Goal: Communication & Community: Answer question/provide support

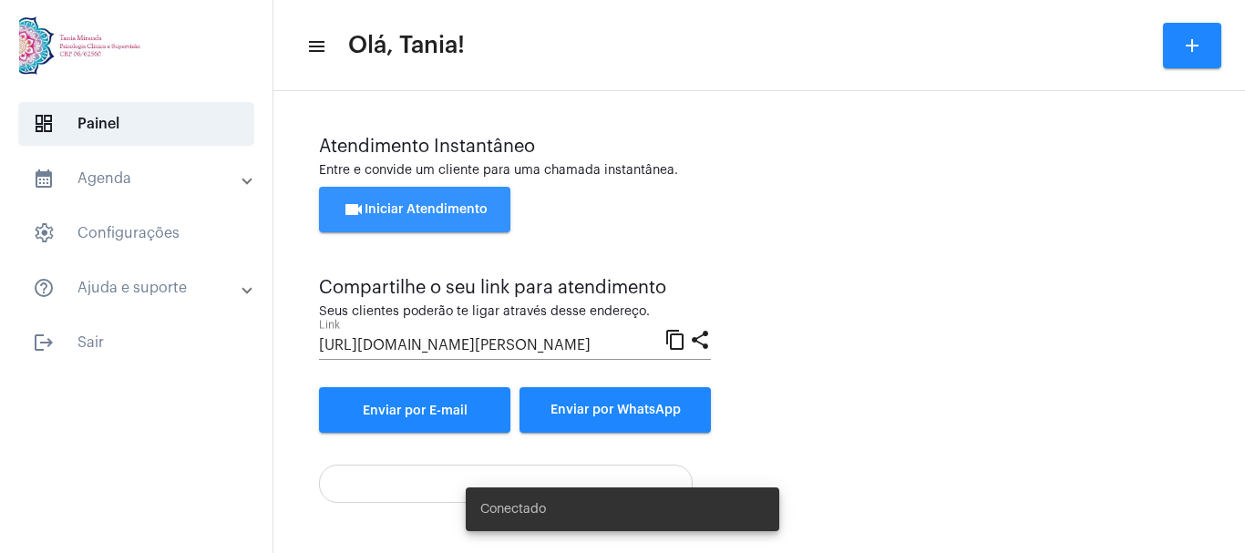
click at [411, 202] on button "videocam Iniciar Atendimento" at bounding box center [414, 210] width 191 height 46
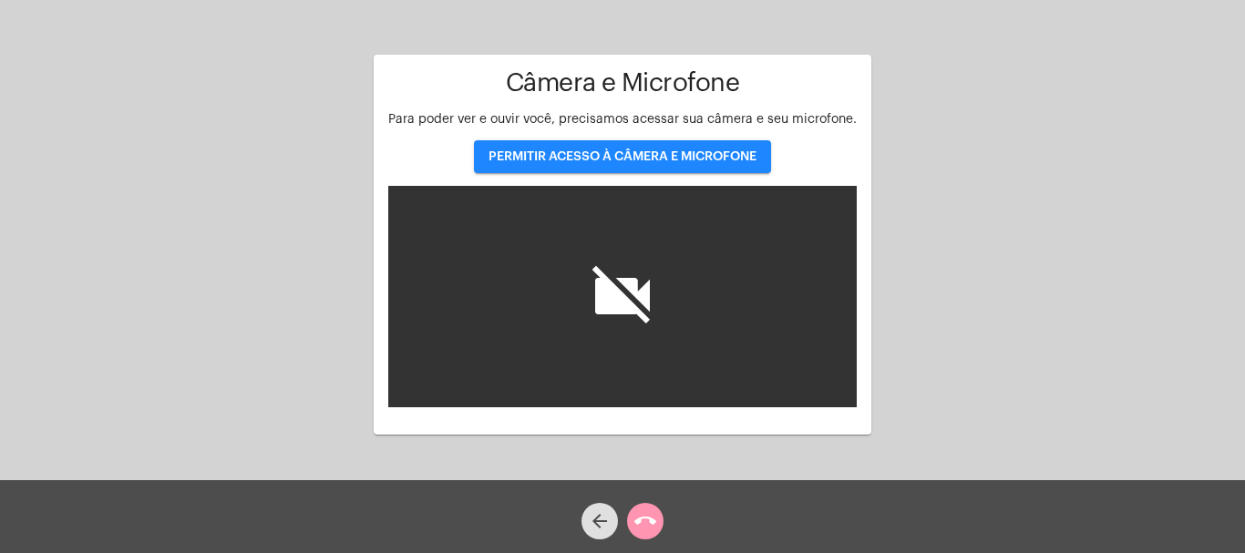
click at [615, 154] on span "PERMITIR ACESSO À CÂMERA E MICROFONE" at bounding box center [623, 156] width 268 height 13
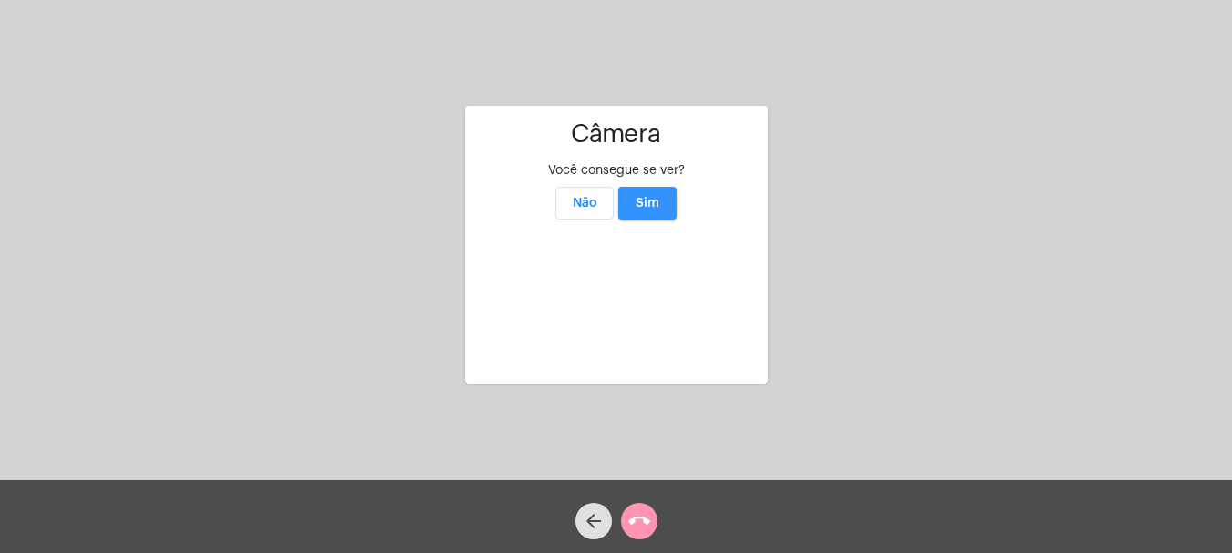
click at [653, 197] on span "Sim" at bounding box center [647, 203] width 24 height 13
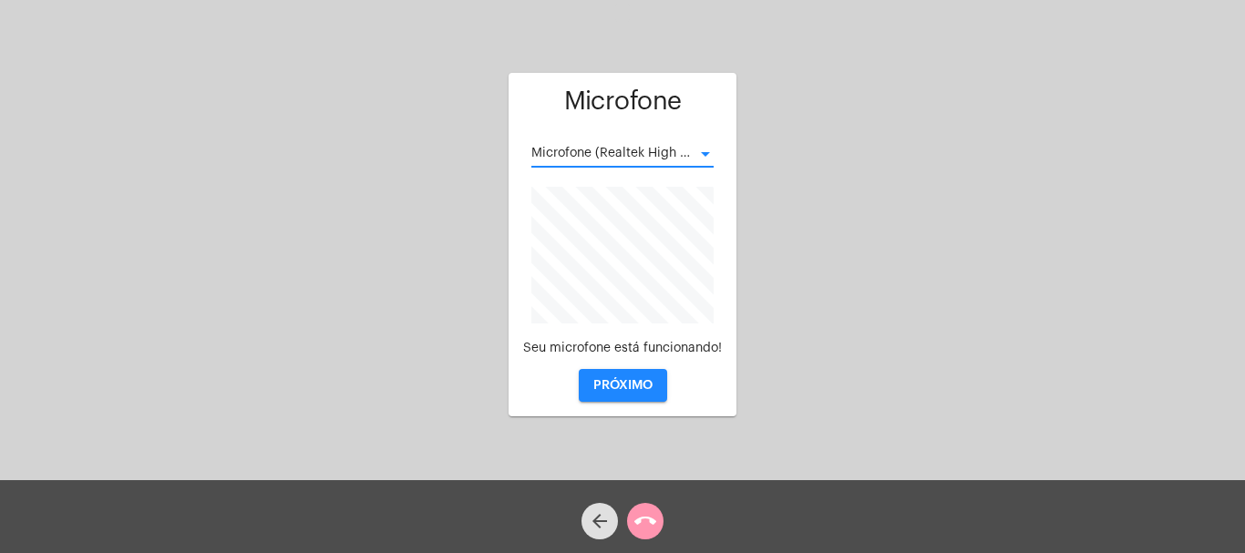
click at [707, 152] on div at bounding box center [705, 154] width 9 height 5
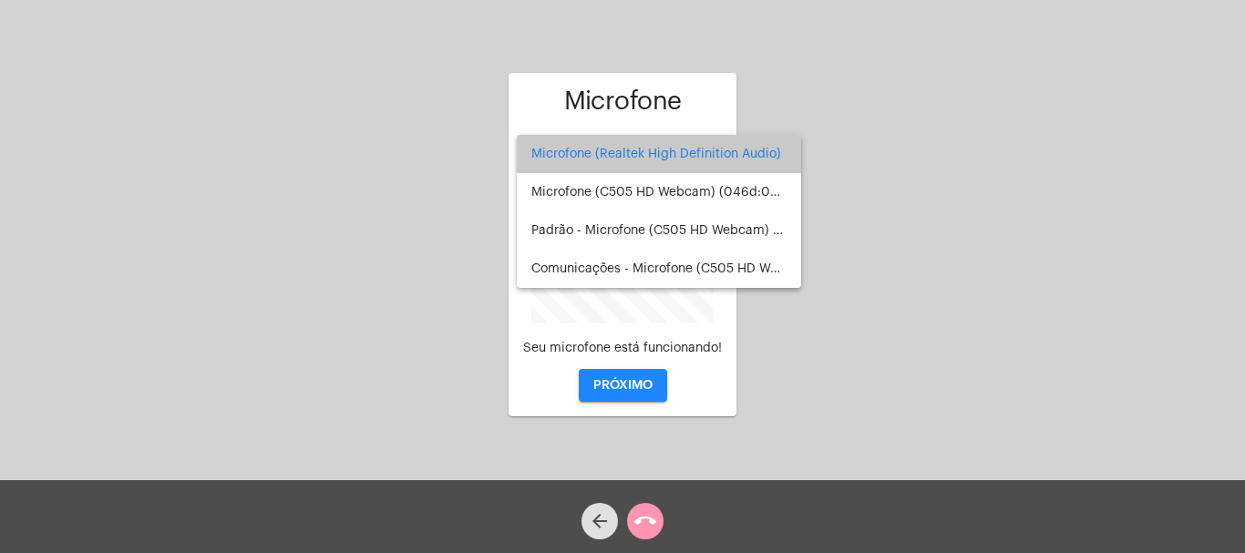
click at [707, 151] on span "Microfone (Realtek High Definition Audio)" at bounding box center [659, 154] width 255 height 38
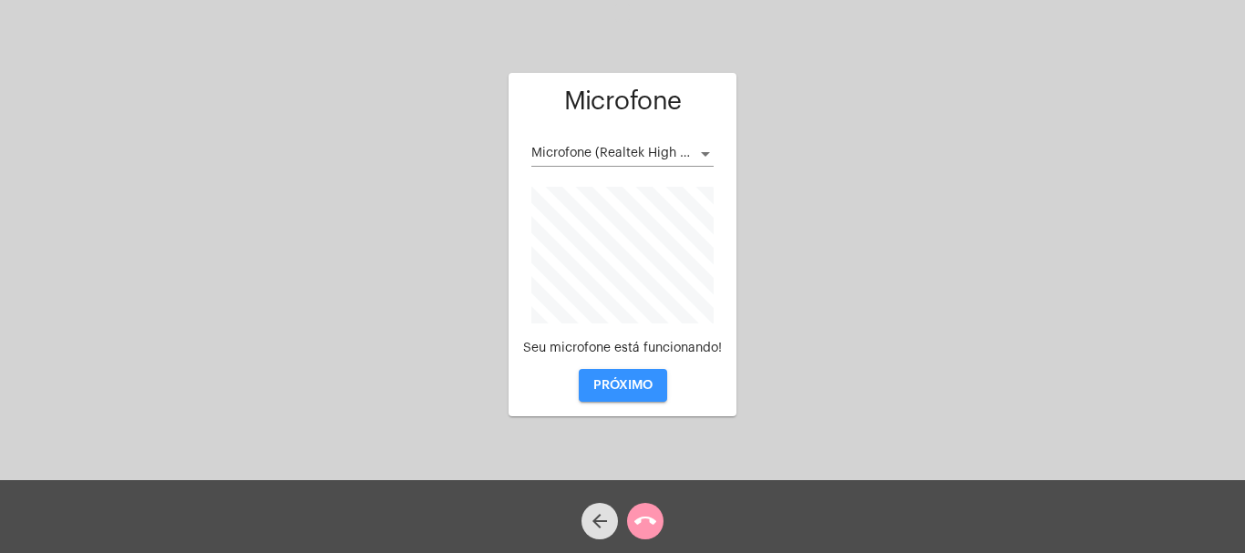
click at [628, 385] on span "PRÓXIMO" at bounding box center [623, 385] width 59 height 13
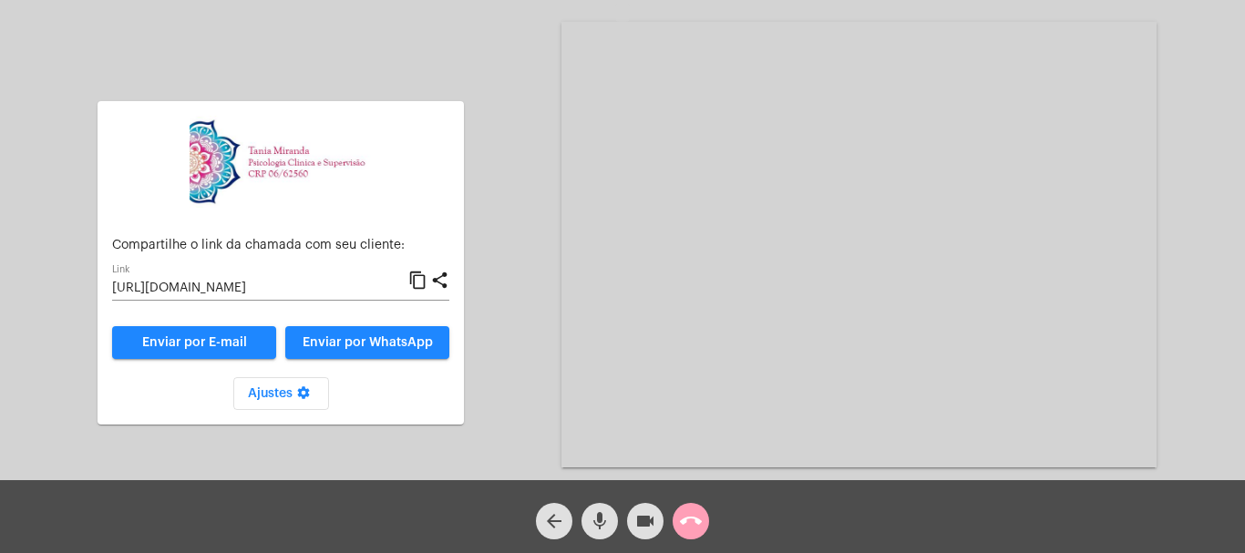
click at [692, 515] on mat-icon "call_end" at bounding box center [691, 522] width 22 height 22
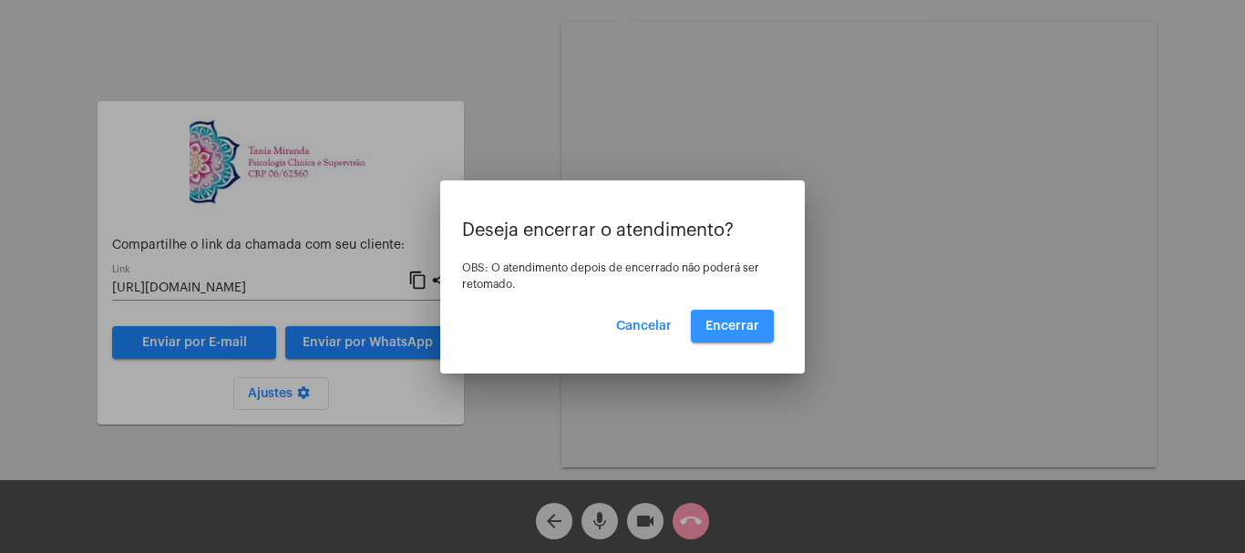
click at [731, 325] on span "Encerrar" at bounding box center [733, 326] width 54 height 13
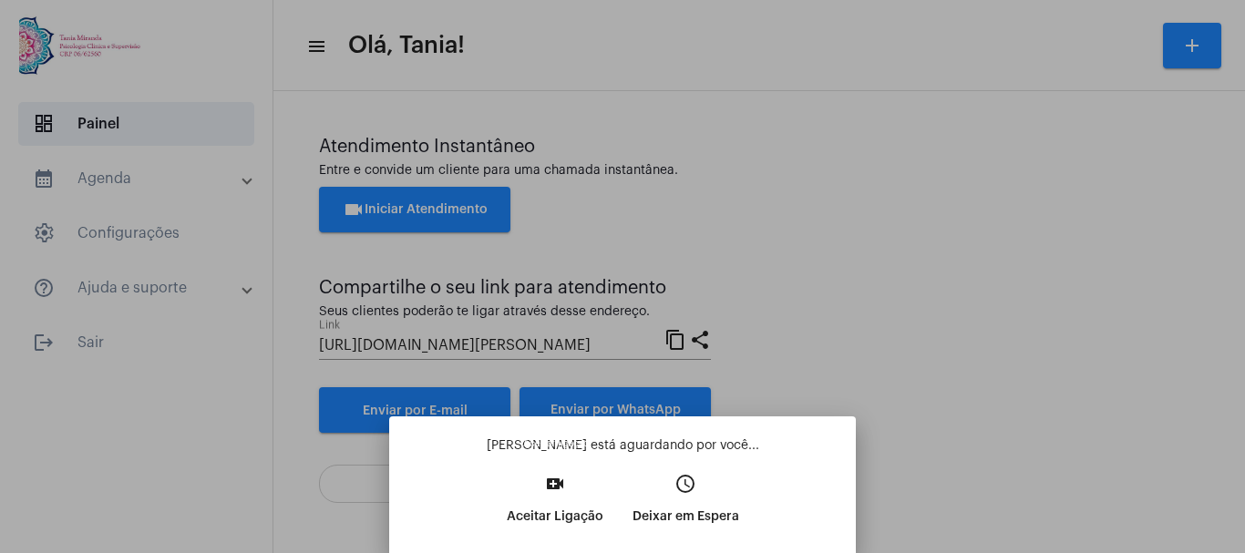
click at [564, 496] on button "video_call Aceitar Ligação" at bounding box center [555, 507] width 126 height 78
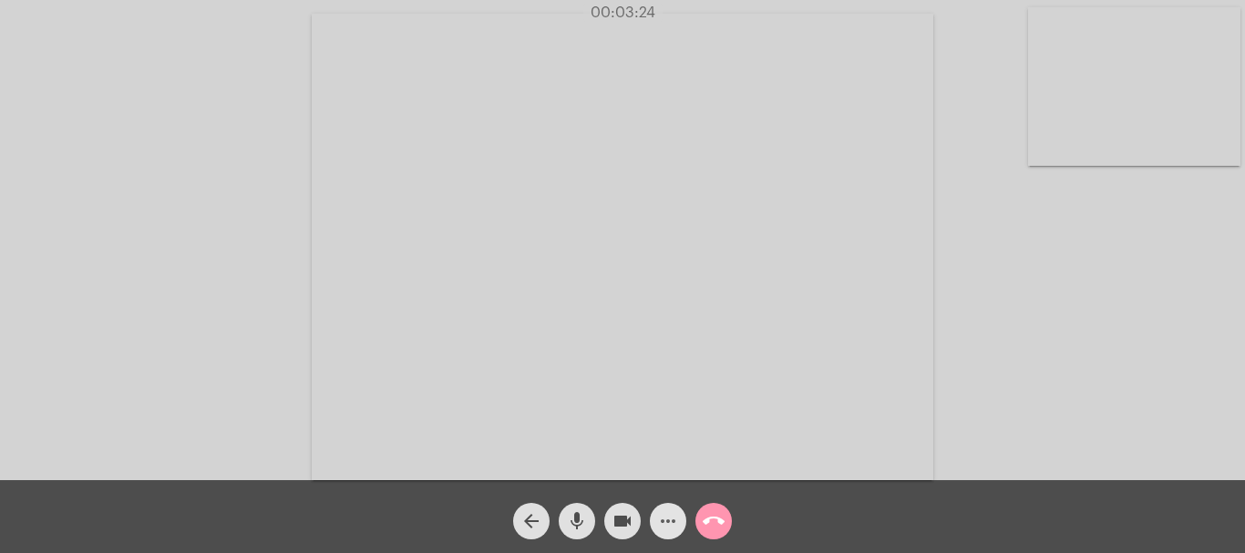
click at [677, 521] on mat-icon "more_horiz" at bounding box center [668, 522] width 22 height 22
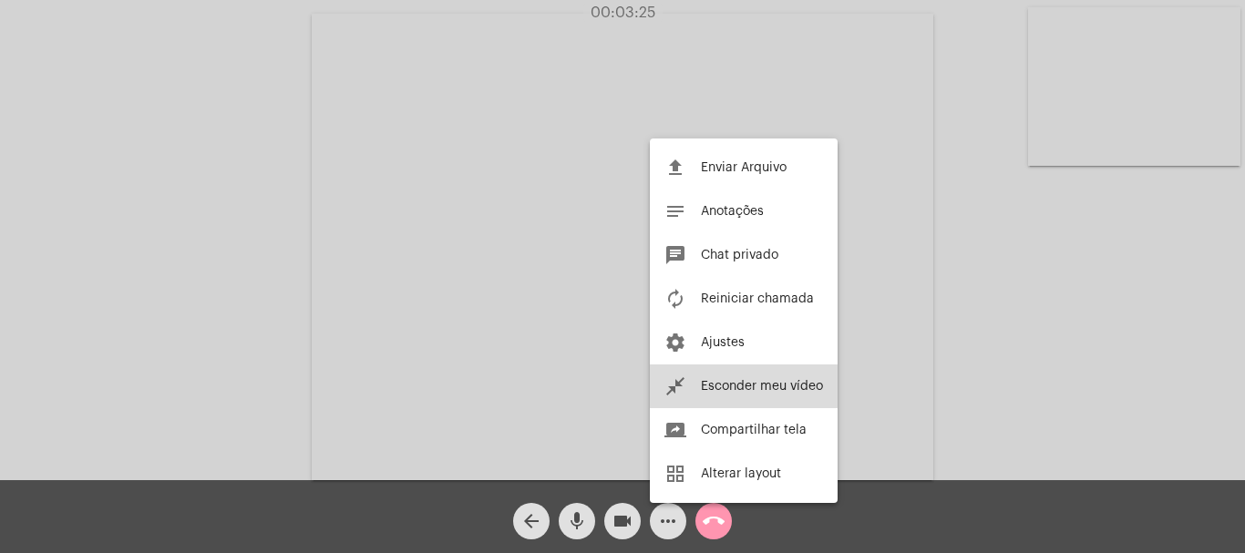
click at [732, 380] on span "Esconder meu vídeo" at bounding box center [762, 386] width 122 height 13
